Goal: Task Accomplishment & Management: Manage account settings

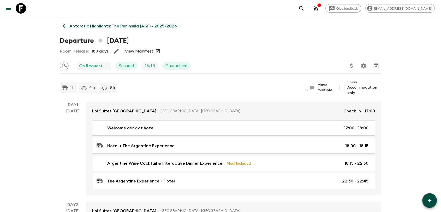
click at [145, 53] on link "View Manifest" at bounding box center [139, 51] width 28 height 5
click at [319, 7] on icon "button" at bounding box center [316, 8] width 6 height 6
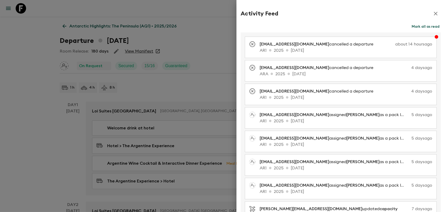
click at [423, 27] on button "Mark all as read" at bounding box center [426, 26] width 31 height 7
click at [434, 13] on icon "button" at bounding box center [436, 14] width 4 height 4
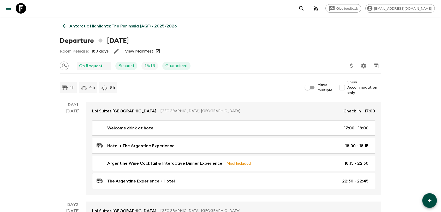
click at [65, 25] on icon at bounding box center [65, 26] width 6 height 6
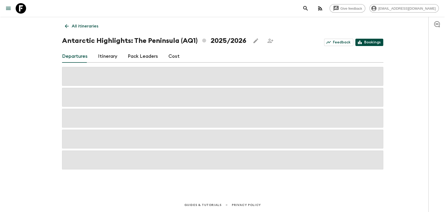
click at [378, 42] on link "Bookings" at bounding box center [370, 42] width 28 height 7
